Goal: Task Accomplishment & Management: Complete application form

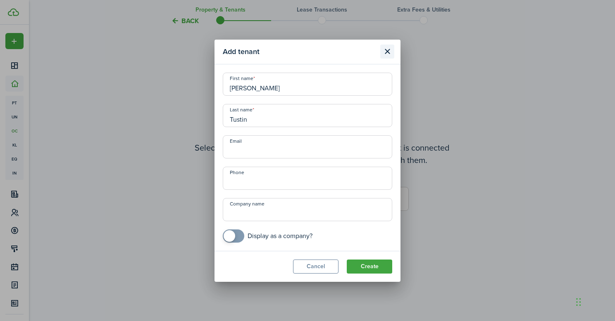
click at [387, 53] on button "Close modal" at bounding box center [387, 52] width 14 height 14
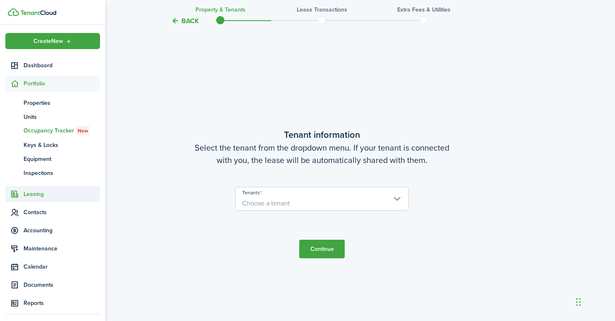
click at [36, 195] on span "Leasing" at bounding box center [62, 194] width 76 height 9
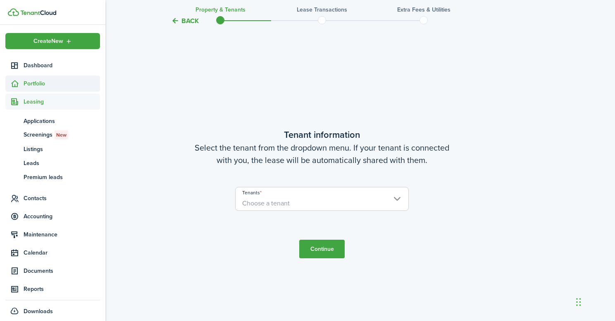
click at [41, 88] on span "Portfolio" at bounding box center [62, 83] width 76 height 9
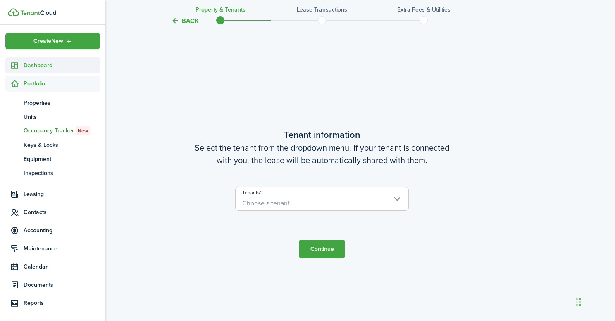
click at [36, 69] on span "Dashboard" at bounding box center [62, 65] width 76 height 9
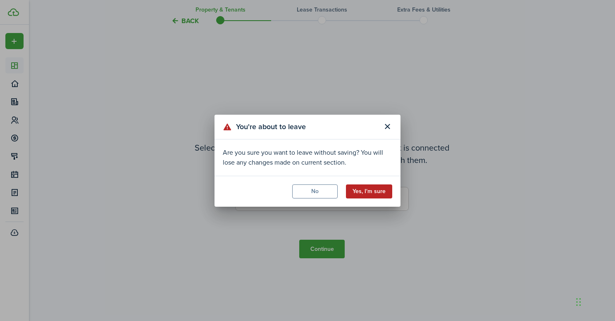
click at [373, 196] on button "Yes, I'm sure" at bounding box center [369, 192] width 46 height 14
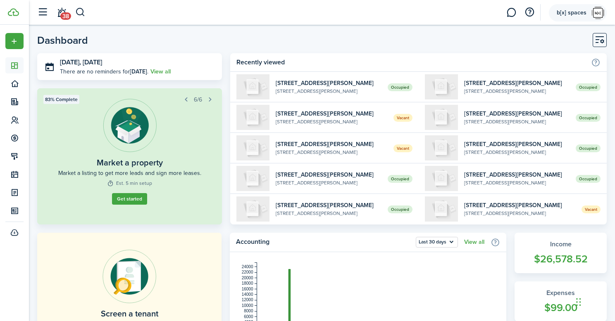
click at [589, 13] on account-user-avatar "b[x] spaces" at bounding box center [577, 12] width 58 height 17
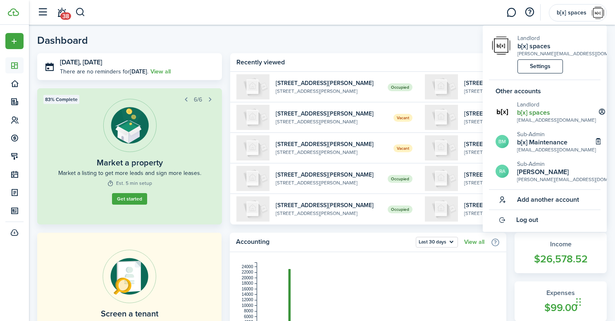
click at [536, 116] on div "brooklynbrush@gmail.com" at bounding box center [556, 119] width 79 height 7
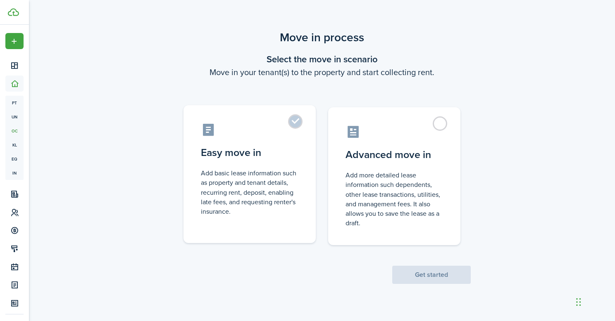
click at [286, 125] on control-radio-card-icon at bounding box center [249, 130] width 97 height 14
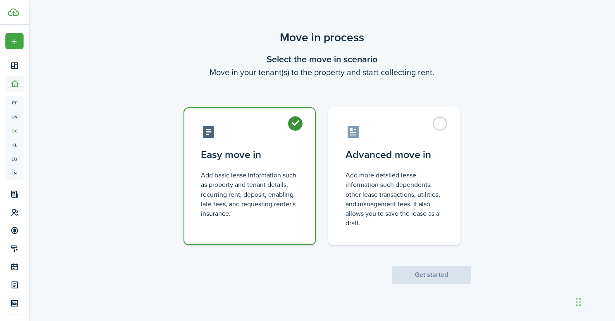
radio input "true"
click at [439, 275] on button "Get started" at bounding box center [431, 275] width 78 height 18
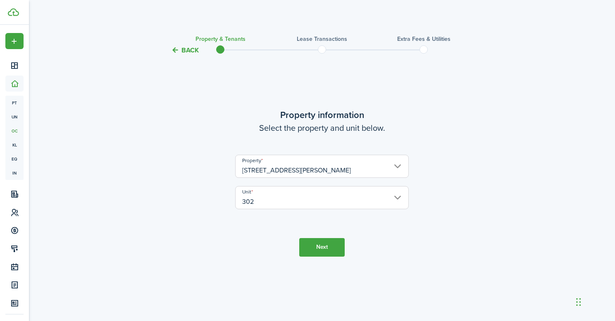
click at [312, 245] on button "Next" at bounding box center [321, 247] width 45 height 19
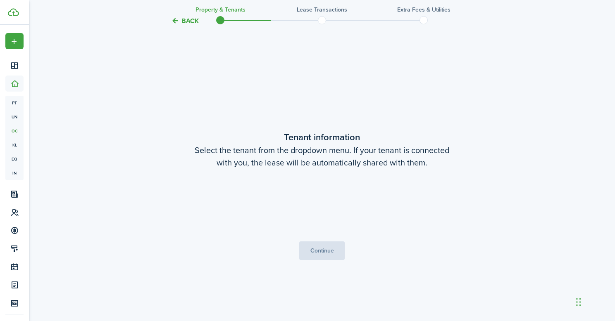
scroll to position [266, 0]
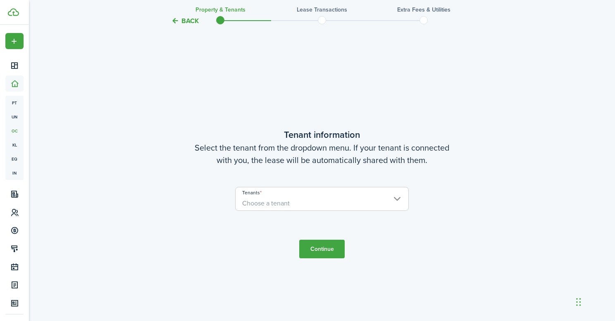
click at [319, 193] on input "Tenants" at bounding box center [321, 193] width 173 height 10
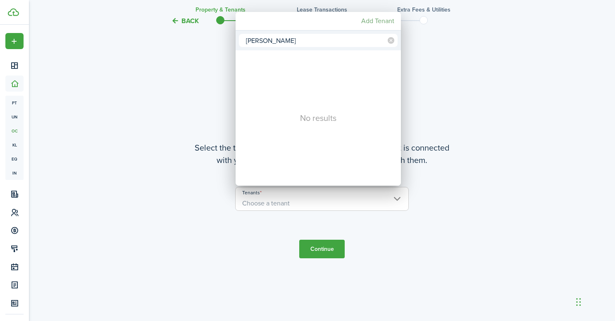
type input "[PERSON_NAME]"
click at [381, 25] on mbsc-button "Add Tenant" at bounding box center [378, 21] width 40 height 15
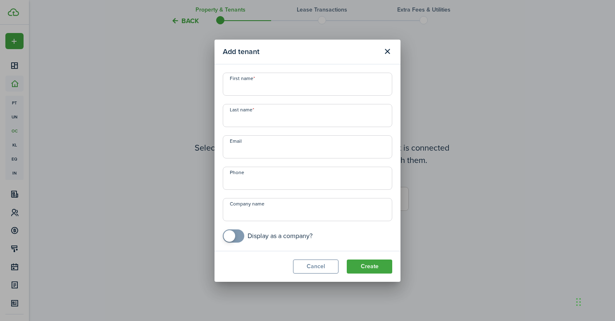
click at [294, 87] on input "First name" at bounding box center [307, 84] width 169 height 23
type input "[PERSON_NAME]"
click at [293, 111] on input "Last name" at bounding box center [307, 115] width 169 height 23
type input "Tustin"
click at [289, 159] on div "First name [PERSON_NAME] Last name [PERSON_NAME] Email Phone Company name Displ…" at bounding box center [307, 158] width 178 height 170
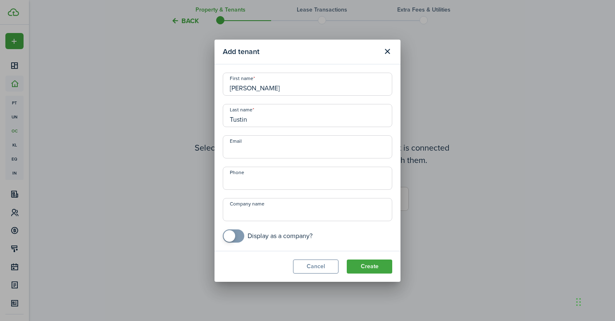
click at [290, 154] on input "Email" at bounding box center [307, 146] width 169 height 23
type input "[EMAIL_ADDRESS][DOMAIN_NAME]"
click at [361, 266] on button "Create" at bounding box center [369, 267] width 45 height 14
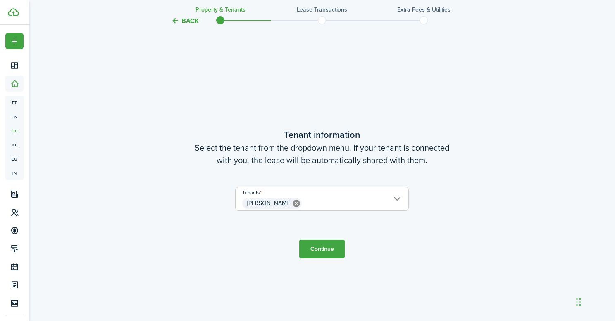
click at [313, 253] on button "Continue" at bounding box center [321, 249] width 45 height 19
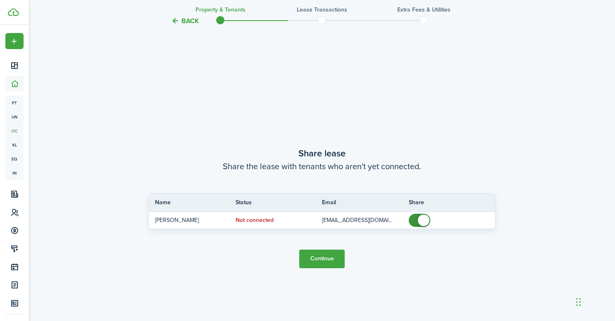
scroll to position [587, 0]
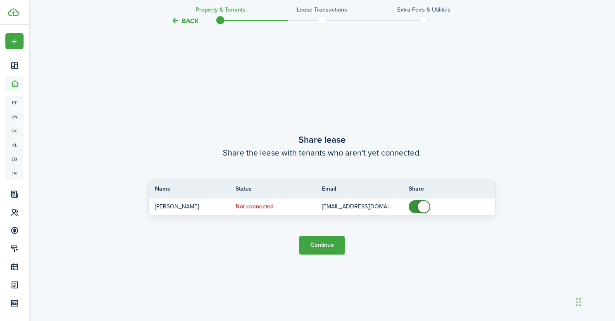
click at [305, 240] on button "Continue" at bounding box center [321, 245] width 45 height 19
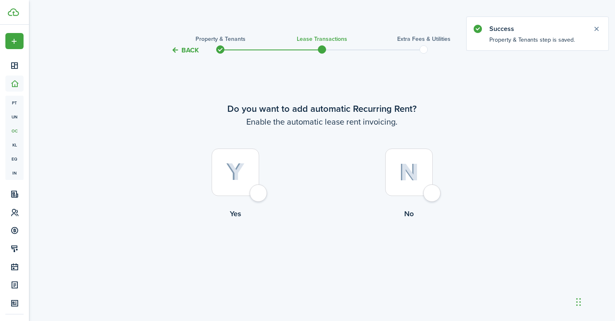
click at [257, 196] on div at bounding box center [234, 172] width 47 height 47
radio input "true"
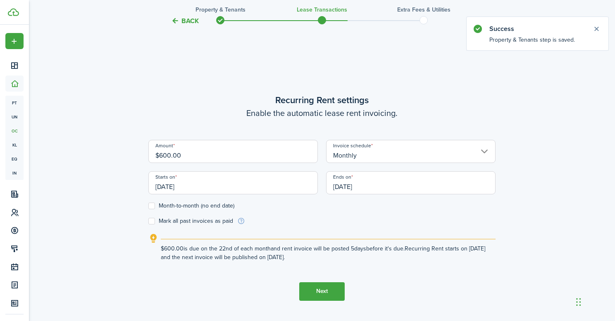
scroll to position [266, 0]
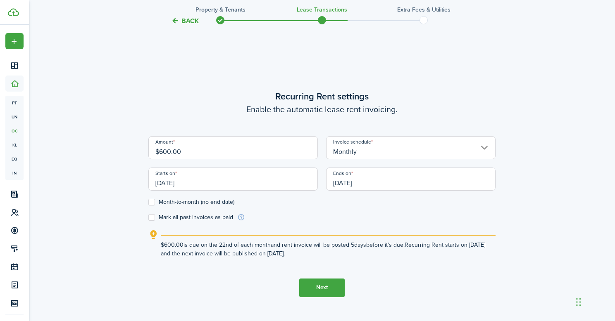
click at [203, 144] on input "$600.00" at bounding box center [232, 147] width 169 height 23
drag, startPoint x: 183, startPoint y: 153, endPoint x: 163, endPoint y: 155, distance: 20.0
click at [163, 155] on input "$600.00" at bounding box center [232, 147] width 169 height 23
type input "$620.00"
click at [150, 204] on label "Month-to-month (no end date)" at bounding box center [191, 202] width 86 height 7
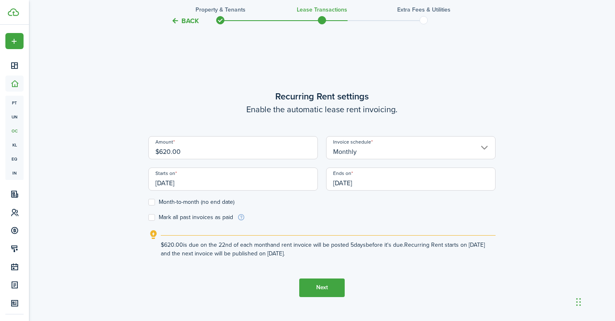
click at [148, 202] on input "Month-to-month (no end date)" at bounding box center [148, 202] width 0 height 0
checkbox input "true"
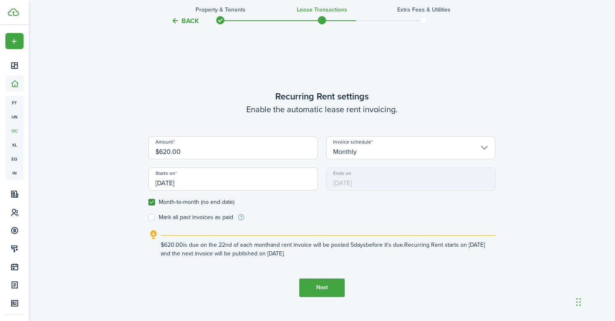
click at [239, 183] on input "[DATE]" at bounding box center [232, 179] width 169 height 23
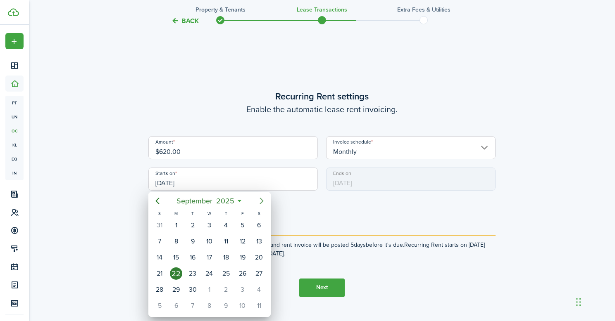
click at [268, 202] on mbsc-button "Next page" at bounding box center [261, 201] width 17 height 17
click at [155, 290] on div "26" at bounding box center [159, 290] width 12 height 12
type input "[DATE]"
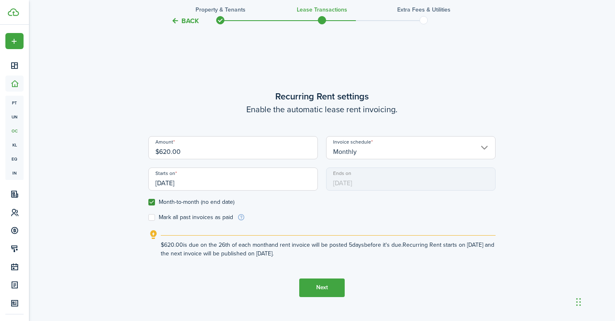
click at [317, 282] on button "Next" at bounding box center [321, 288] width 45 height 19
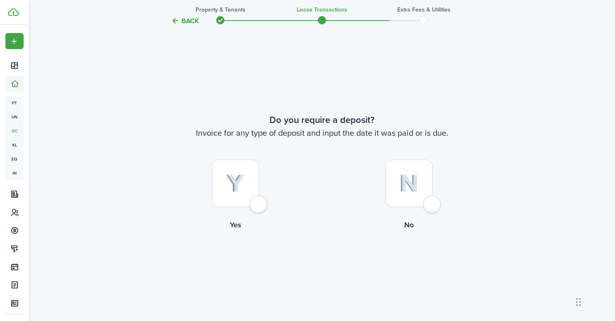
click at [276, 206] on label "Yes" at bounding box center [234, 197] width 173 height 75
radio input "true"
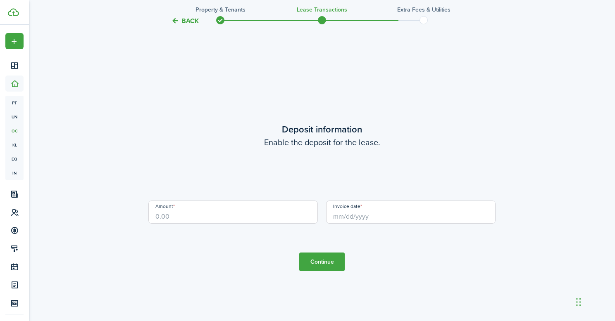
scroll to position [908, 0]
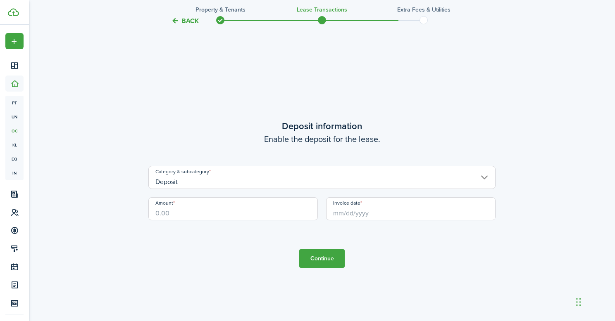
click at [268, 214] on input "Amount" at bounding box center [232, 208] width 169 height 23
click at [366, 219] on input "Invoice date" at bounding box center [410, 208] width 169 height 23
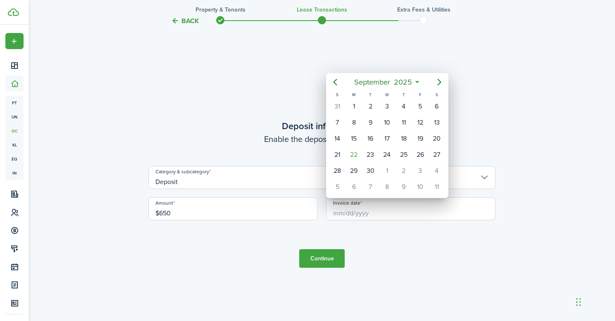
type input "$650.00"
click at [372, 215] on div at bounding box center [307, 160] width 747 height 453
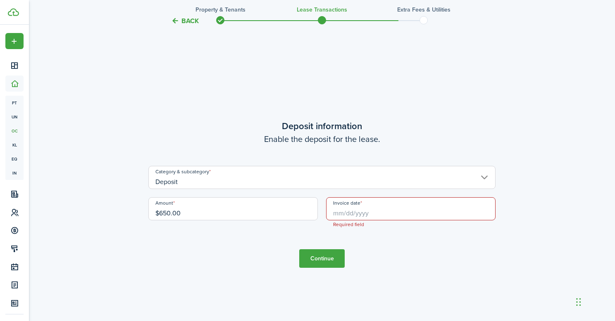
click at [373, 207] on input "Invoice date" at bounding box center [410, 208] width 169 height 23
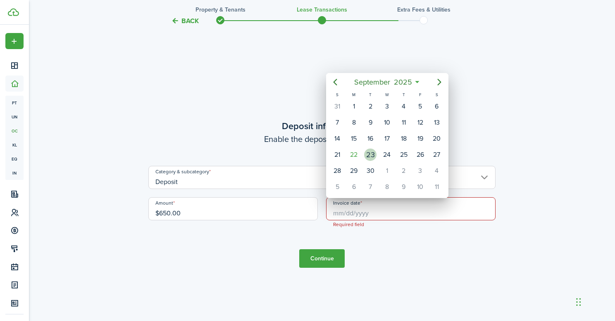
click at [368, 154] on div "23" at bounding box center [370, 155] width 12 height 12
type input "[DATE]"
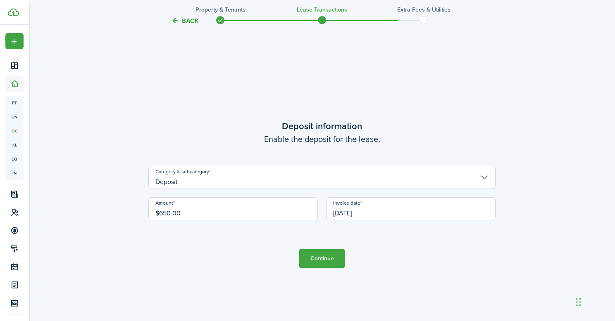
click at [321, 259] on button "Continue" at bounding box center [321, 258] width 45 height 19
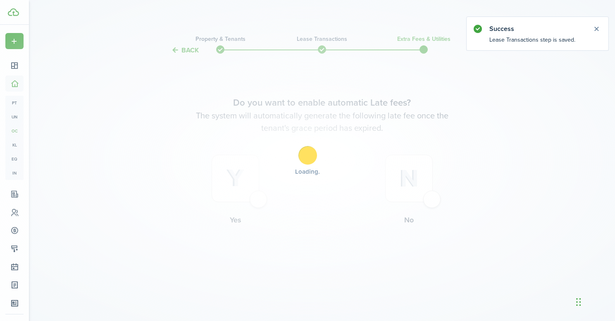
scroll to position [0, 0]
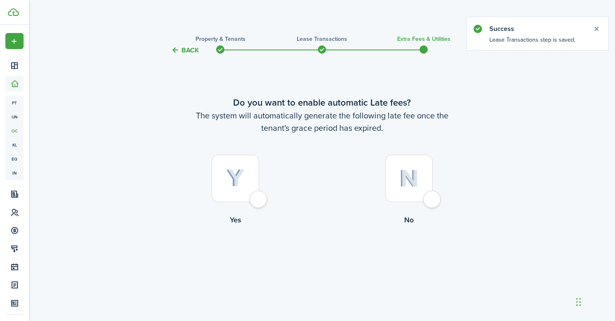
click at [253, 202] on div at bounding box center [234, 178] width 47 height 47
radio input "true"
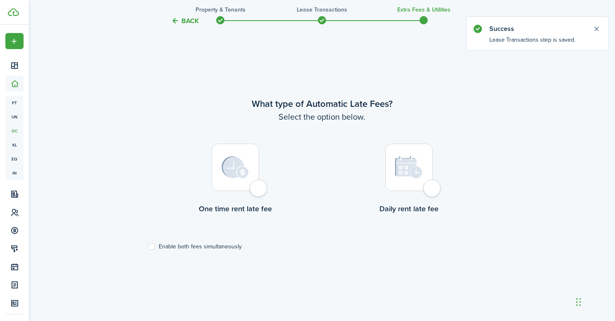
click at [247, 181] on div at bounding box center [234, 167] width 47 height 47
radio input "true"
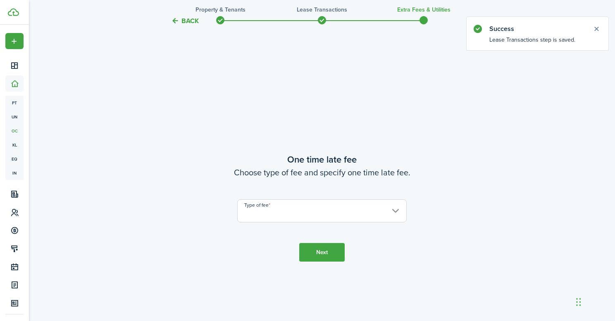
scroll to position [587, 0]
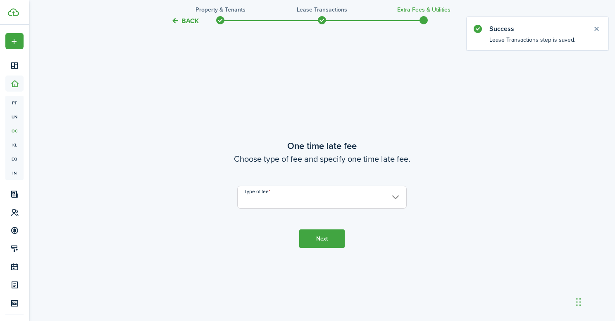
click at [300, 199] on input "Type of fee" at bounding box center [321, 197] width 169 height 23
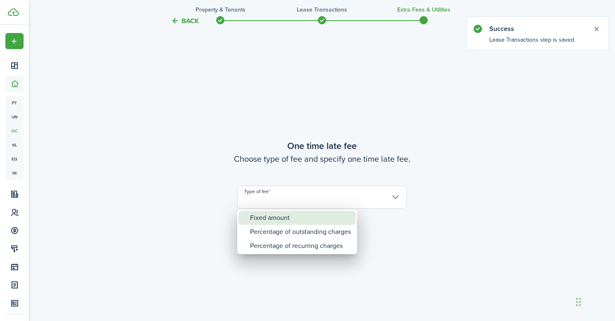
click at [304, 216] on div "Fixed amount" at bounding box center [300, 218] width 101 height 14
type input "Fixed amount"
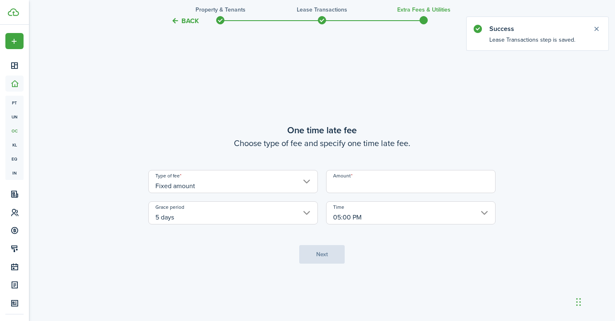
click at [365, 184] on input "Amount" at bounding box center [410, 181] width 169 height 23
type input "$25.00"
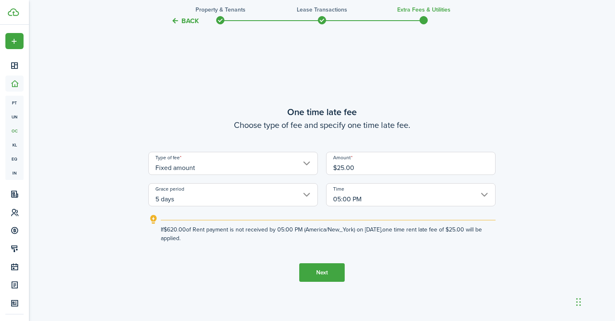
click at [385, 187] on input "05:00 PM" at bounding box center [410, 194] width 169 height 23
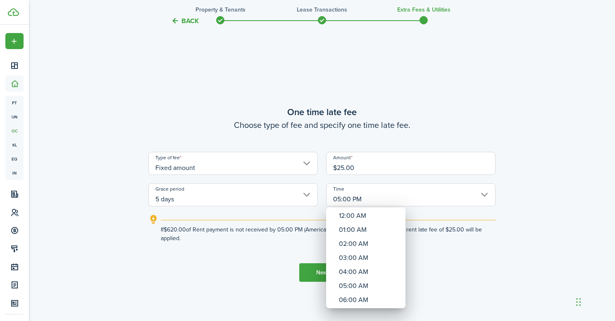
click at [387, 195] on div at bounding box center [307, 160] width 747 height 453
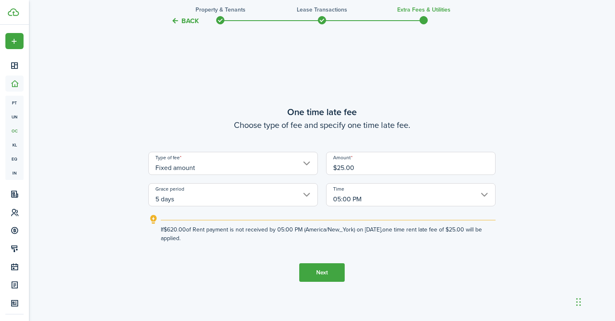
click at [385, 199] on input "05:00 PM" at bounding box center [410, 194] width 169 height 23
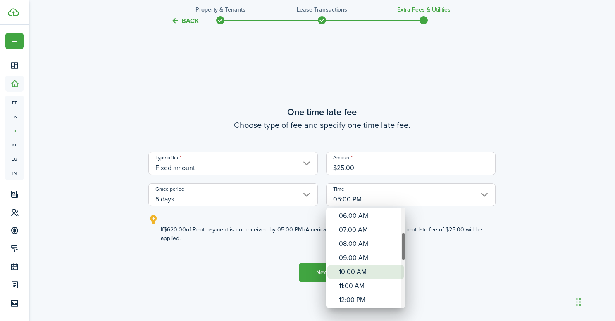
click at [371, 274] on div "10:00 AM" at bounding box center [369, 272] width 60 height 14
type input "10:00 AM"
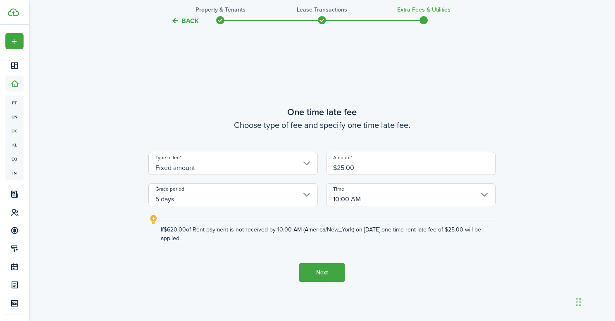
click at [321, 275] on button "Next" at bounding box center [321, 272] width 45 height 19
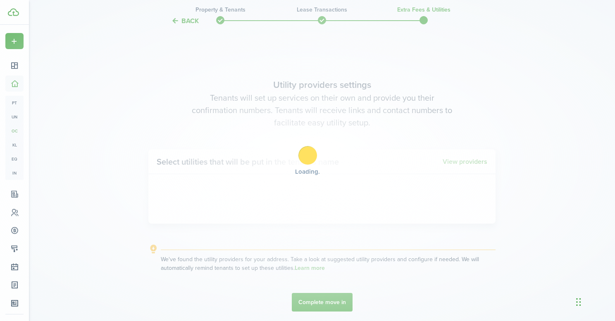
scroll to position [908, 0]
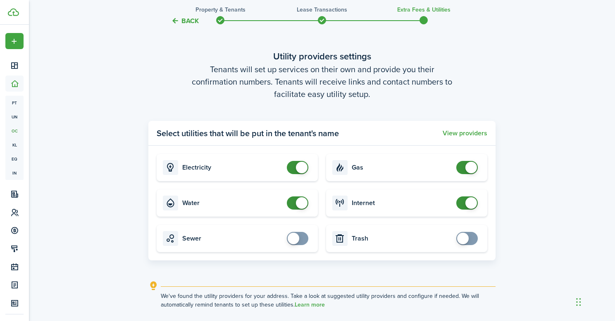
checkbox input "true"
click at [296, 232] on span at bounding box center [297, 238] width 8 height 13
checkbox input "true"
click at [471, 244] on span at bounding box center [467, 238] width 8 height 13
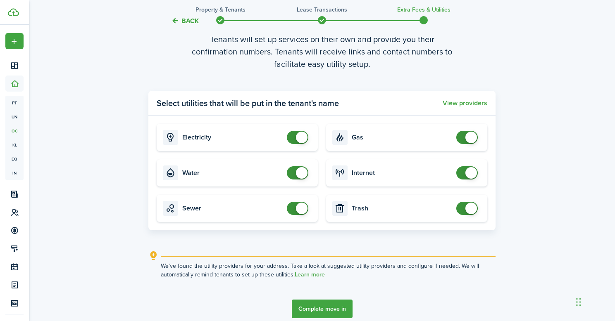
scroll to position [942, 0]
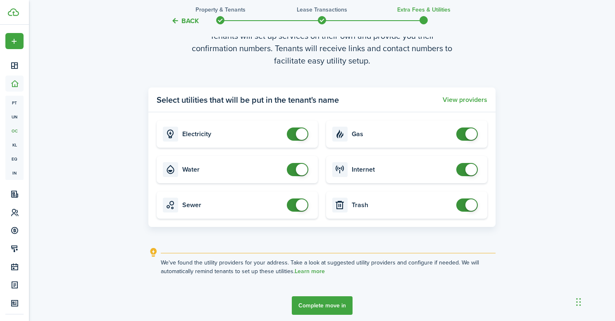
click at [322, 305] on button "Complete move in" at bounding box center [322, 306] width 61 height 19
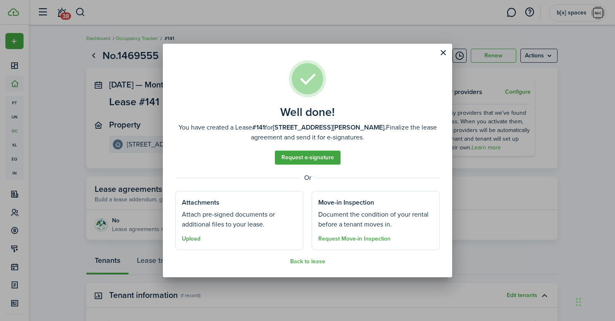
click at [199, 241] on button "Upload" at bounding box center [191, 239] width 19 height 7
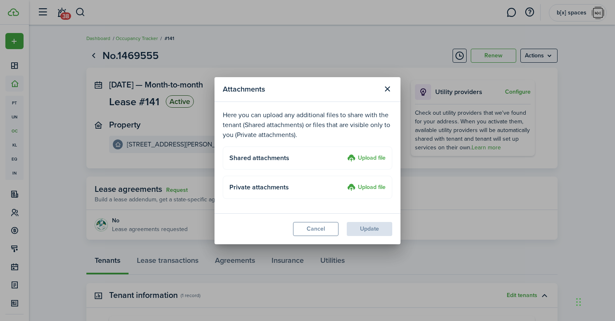
click at [365, 158] on label "Upload file" at bounding box center [366, 159] width 38 height 10
click at [344, 154] on input "Upload file" at bounding box center [344, 154] width 0 height 0
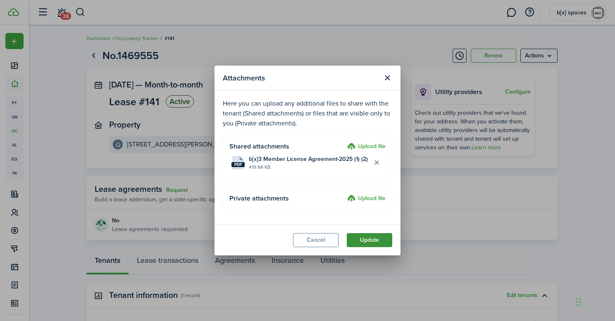
click at [368, 244] on button "Update" at bounding box center [369, 240] width 45 height 14
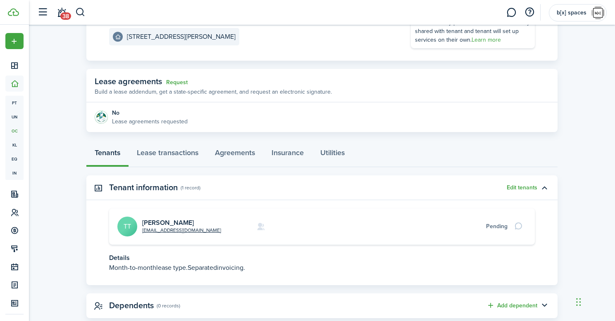
scroll to position [127, 0]
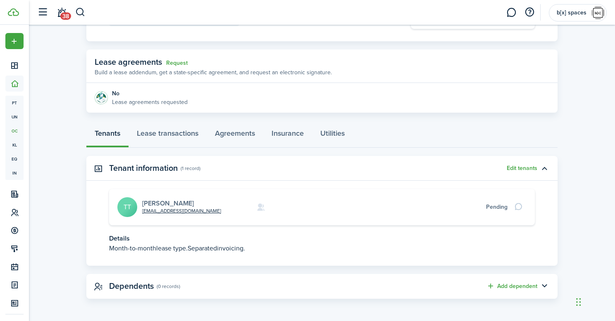
click at [161, 200] on link "[PERSON_NAME]" at bounding box center [168, 203] width 52 height 9
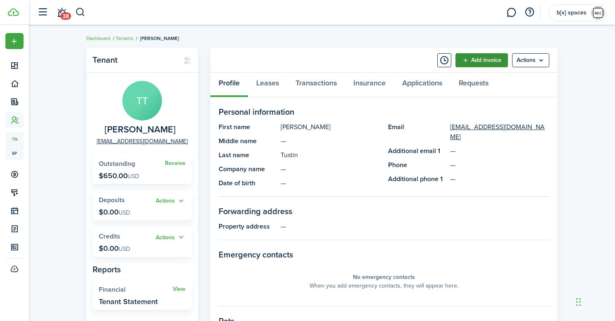
click at [479, 61] on link "Add invoice" at bounding box center [481, 60] width 52 height 14
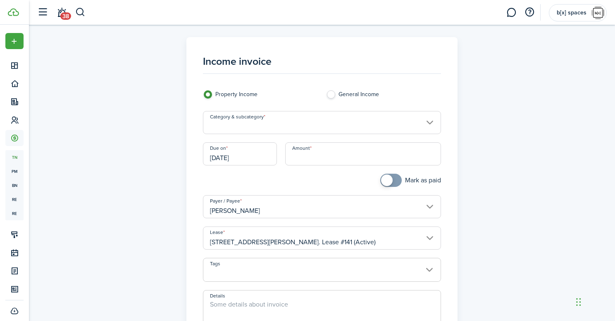
click at [248, 159] on input "[DATE]" at bounding box center [240, 153] width 74 height 23
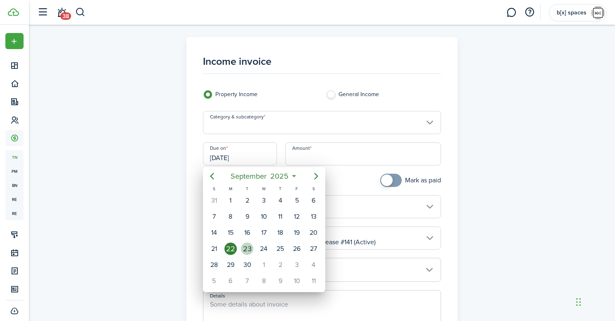
click at [252, 246] on div "23" at bounding box center [247, 249] width 12 height 12
type input "[DATE]"
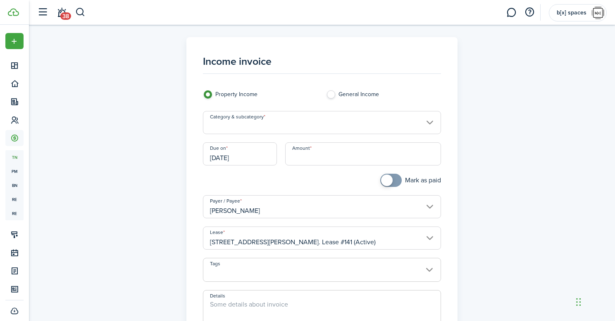
click at [306, 150] on input "Amount" at bounding box center [363, 153] width 156 height 23
type input "$620.00"
click at [268, 304] on textarea "Details" at bounding box center [321, 320] width 237 height 40
click at [360, 112] on input "Category & subcategory" at bounding box center [322, 122] width 238 height 23
type textarea "Last month fee"
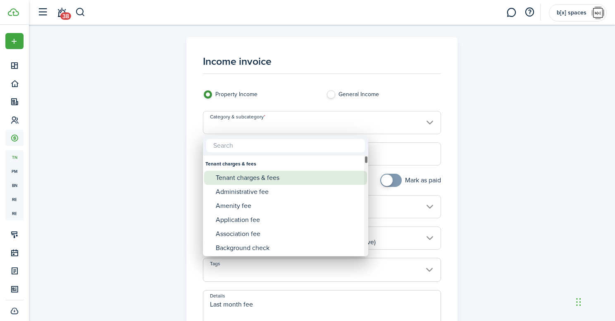
click at [317, 173] on div "Tenant charges & fees" at bounding box center [289, 178] width 146 height 14
type input "Tenant charges & fees"
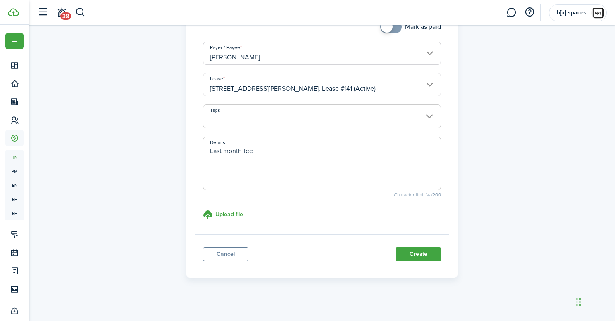
scroll to position [154, 0]
click at [401, 258] on button "Create" at bounding box center [417, 254] width 45 height 14
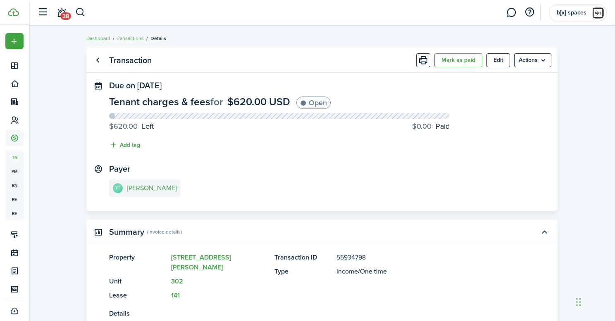
click at [147, 188] on e-details-info-title "[PERSON_NAME]" at bounding box center [152, 188] width 50 height 7
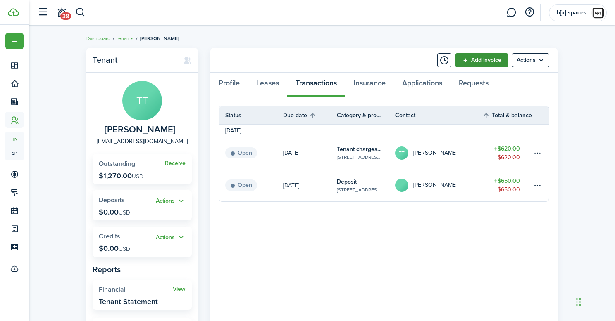
click at [487, 59] on link "Add invoice" at bounding box center [481, 60] width 52 height 14
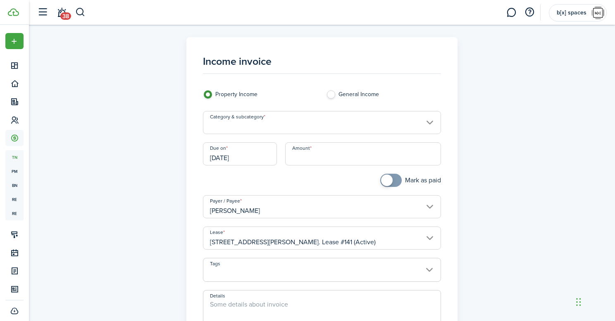
click at [339, 112] on input "Category & subcategory" at bounding box center [322, 122] width 238 height 23
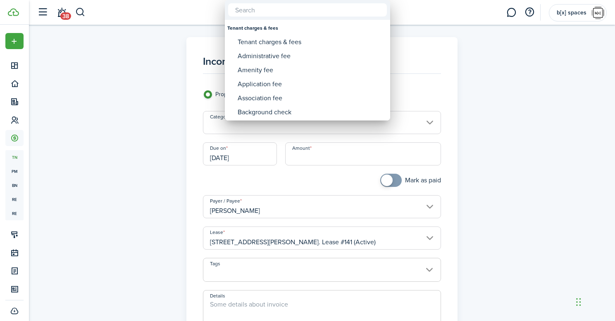
click at [335, 121] on div at bounding box center [307, 160] width 747 height 453
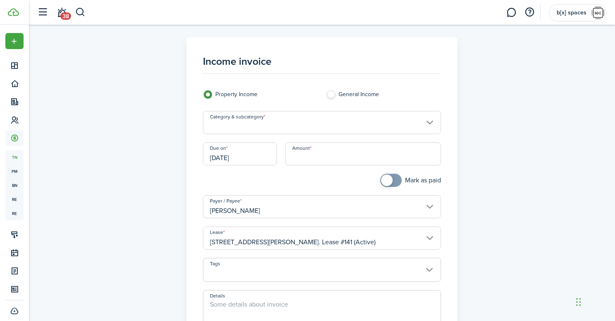
click at [314, 124] on input "Category & subcategory" at bounding box center [322, 122] width 238 height 23
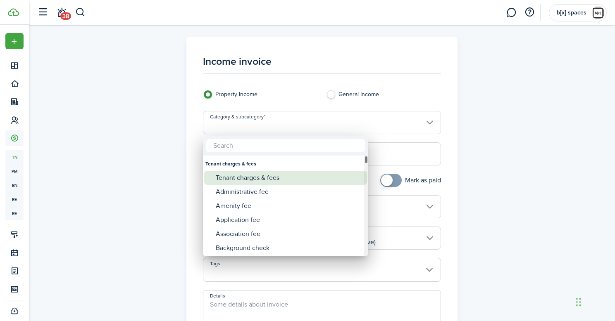
click at [274, 179] on div "Tenant charges & fees" at bounding box center [289, 178] width 146 height 14
type input "Tenant charges & fees"
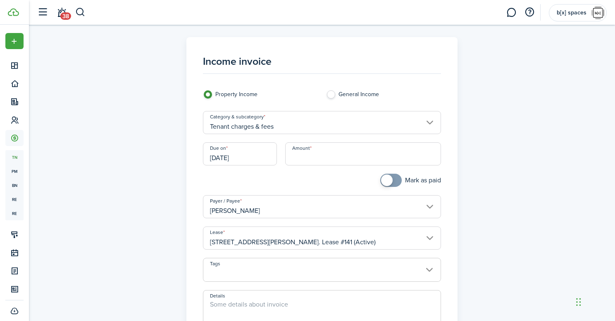
click at [247, 151] on input "[DATE]" at bounding box center [240, 153] width 74 height 23
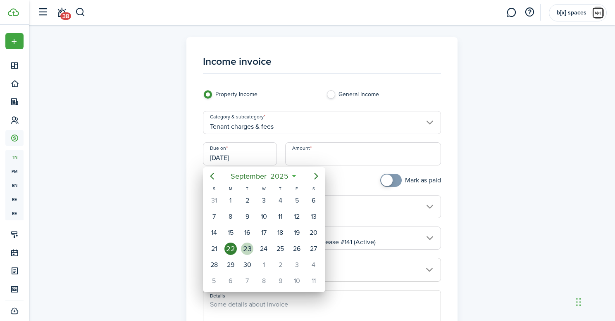
click at [241, 245] on div "23" at bounding box center [247, 249] width 12 height 12
type input "[DATE]"
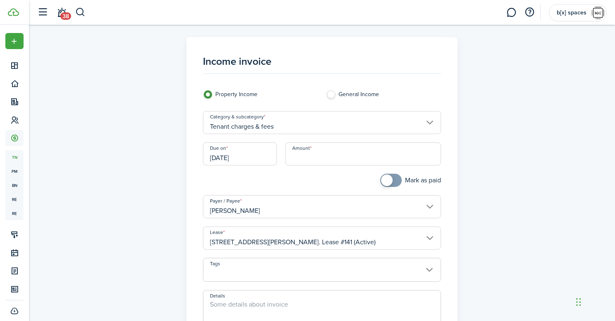
click at [330, 162] on input "Amount" at bounding box center [363, 153] width 156 height 23
type input "$620.00"
click at [242, 305] on textarea "Details" at bounding box center [321, 320] width 237 height 40
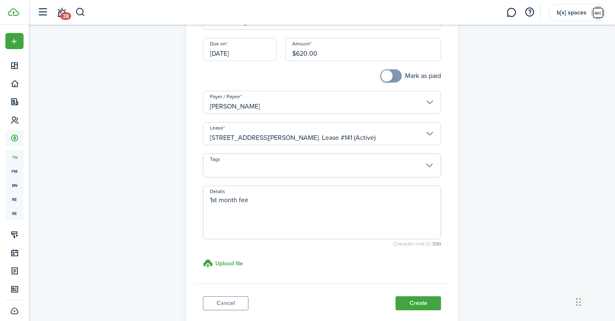
scroll to position [134, 0]
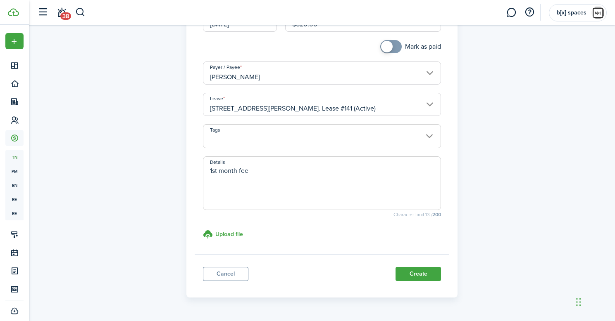
type textarea "1st month fee"
click at [396, 281] on panel-main-footer "Cancel Create" at bounding box center [322, 271] width 255 height 35
click at [396, 280] on panel-main-footer "Cancel Create" at bounding box center [322, 271] width 255 height 35
click at [394, 278] on panel-main-footer "Cancel Create" at bounding box center [322, 271] width 255 height 35
click at [418, 275] on button "Create" at bounding box center [417, 274] width 45 height 14
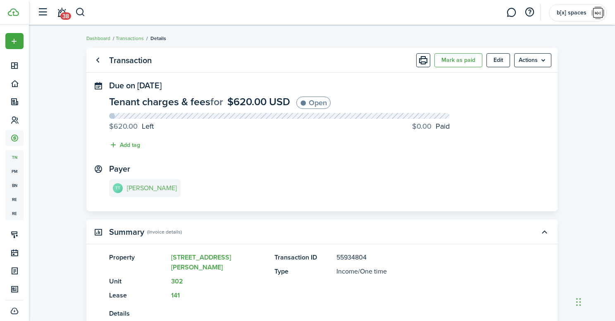
click at [159, 192] on link "TT [PERSON_NAME]" at bounding box center [144, 188] width 71 height 17
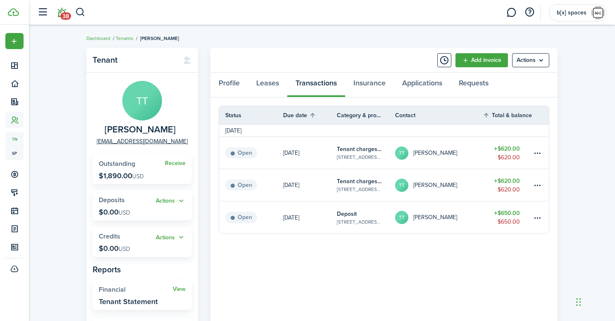
click at [61, 14] on span "38" at bounding box center [65, 15] width 11 height 7
